Goal: Check status: Check status

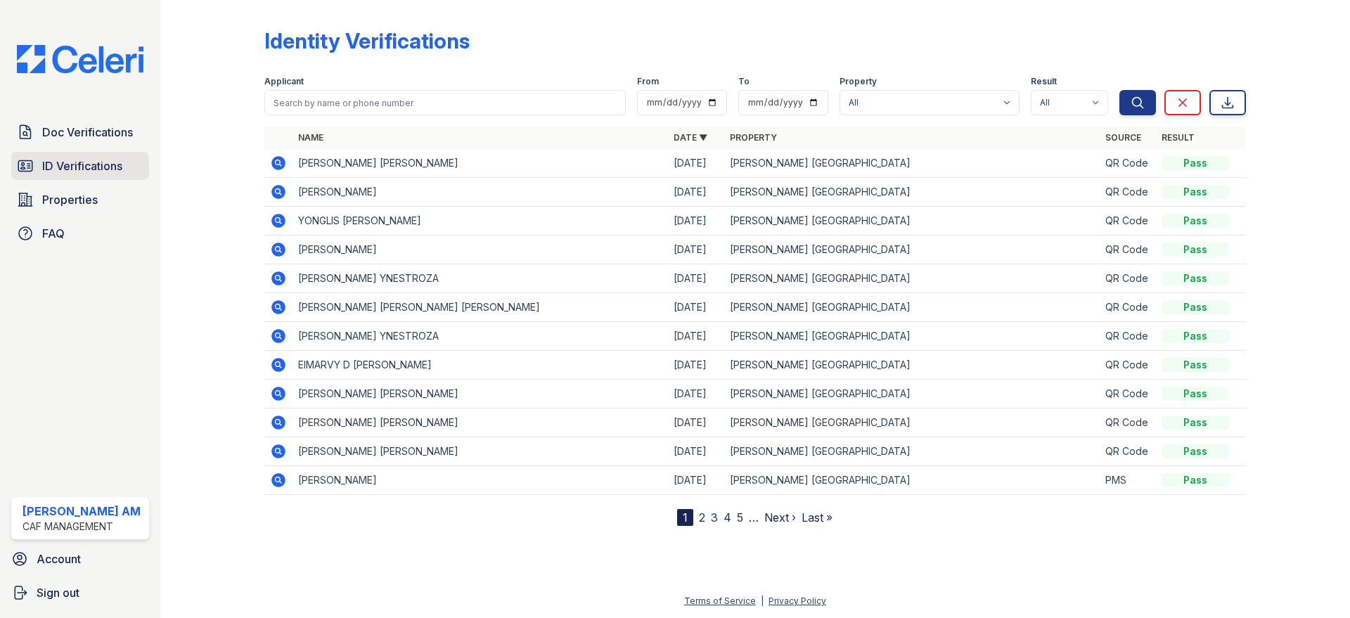
click at [92, 154] on link "ID Verifications" at bounding box center [80, 166] width 138 height 28
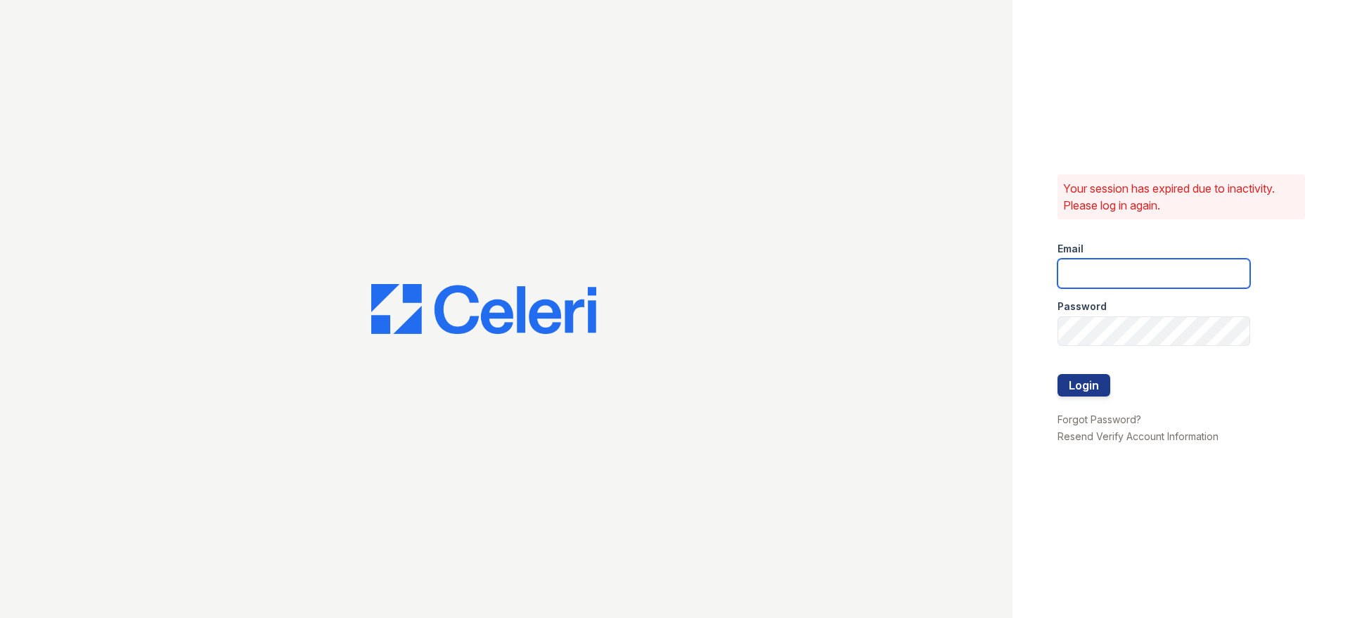
type input "[PERSON_NAME][DOMAIN_NAME][EMAIL_ADDRESS][DOMAIN_NAME]"
click at [1080, 387] on button "Login" at bounding box center [1084, 385] width 53 height 23
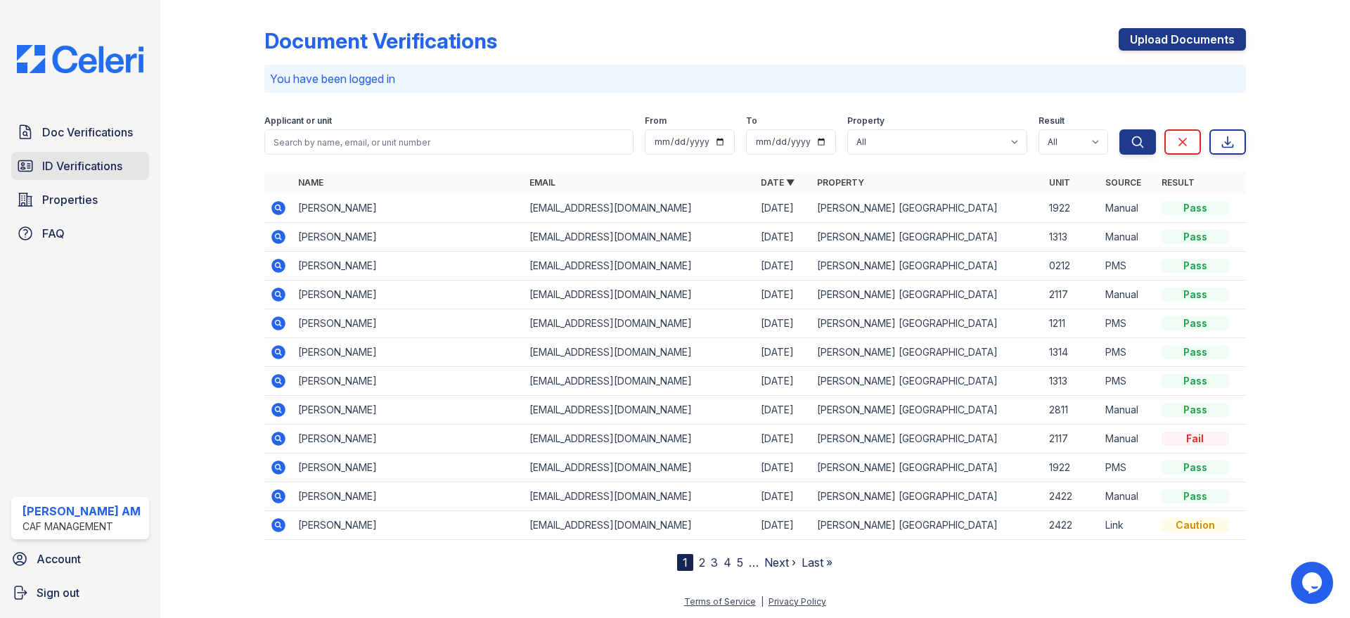
click at [82, 172] on span "ID Verifications" at bounding box center [82, 166] width 80 height 17
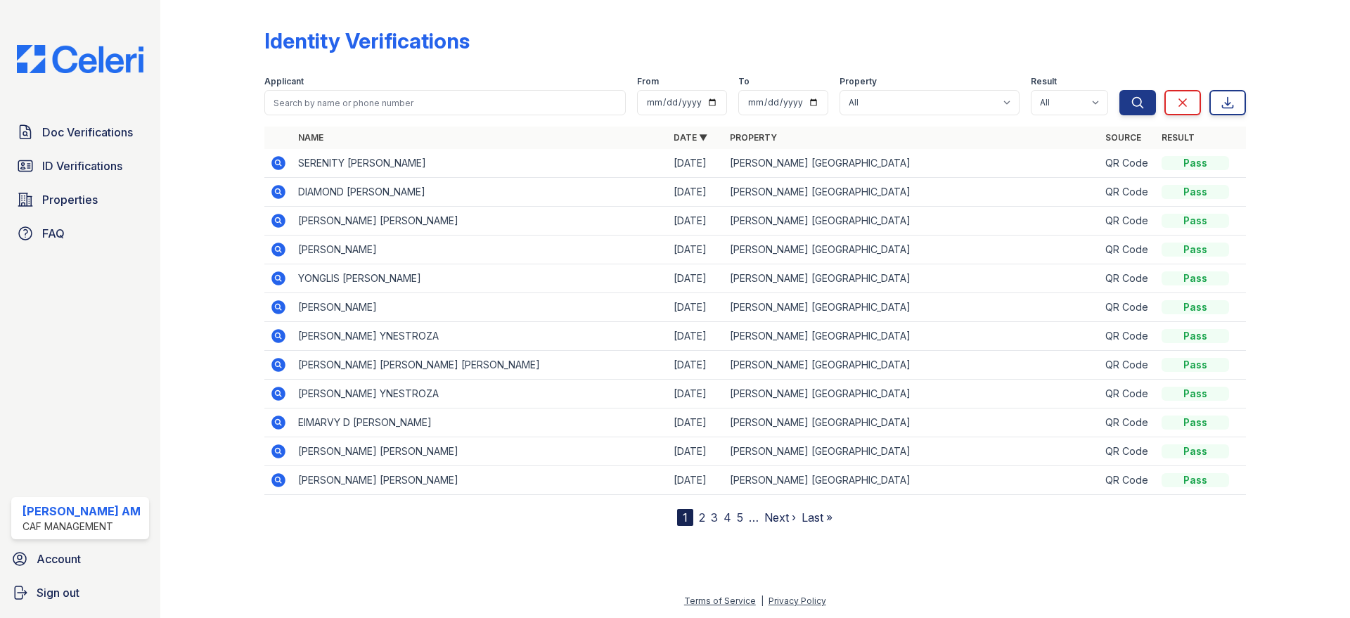
click at [271, 193] on icon at bounding box center [278, 192] width 17 height 17
